Goal: Find specific page/section: Find specific page/section

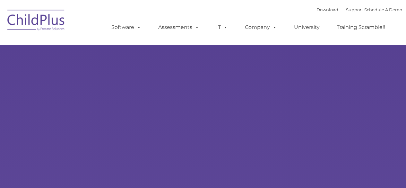
type input ""
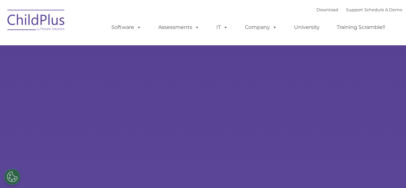
select select "MEDIUM"
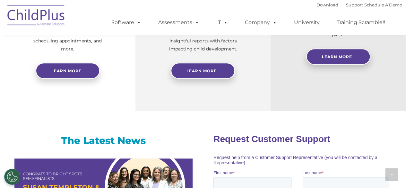
scroll to position [329, 0]
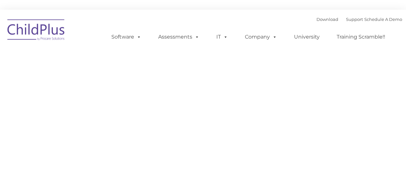
type input ""
